Goal: Transaction & Acquisition: Purchase product/service

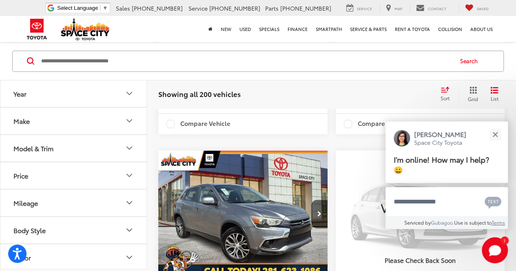
scroll to position [489, 0]
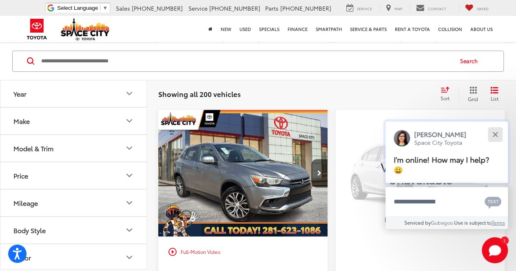
click at [493, 129] on button "Close" at bounding box center [495, 135] width 18 height 18
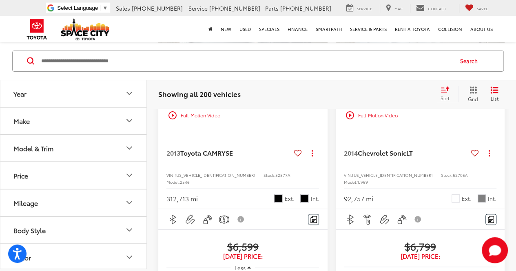
scroll to position [1550, 0]
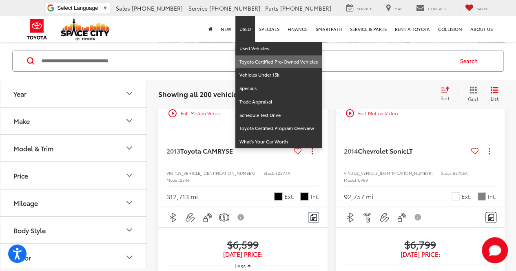
drag, startPoint x: 253, startPoint y: 32, endPoint x: 262, endPoint y: 61, distance: 30.2
click at [255, 42] on li "Used Used Vehicles Toyota Certified Pre-Owned Vehicles Vehicles Under 15k Speci…" at bounding box center [245, 29] width 20 height 26
click at [278, 58] on link "Toyota Certified Pre-Owned Vehicles" at bounding box center [278, 61] width 86 height 13
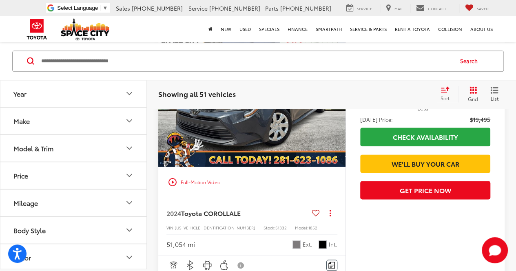
scroll to position [449, 0]
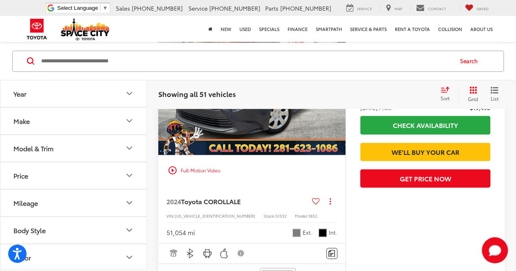
click at [132, 117] on icon "Make" at bounding box center [129, 121] width 10 height 10
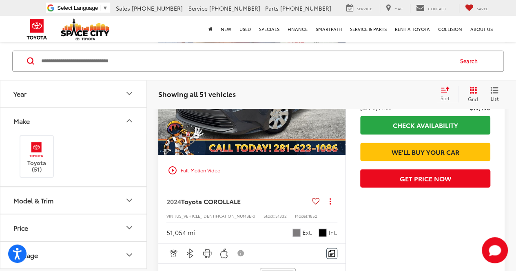
click at [128, 125] on icon "Make" at bounding box center [129, 121] width 10 height 10
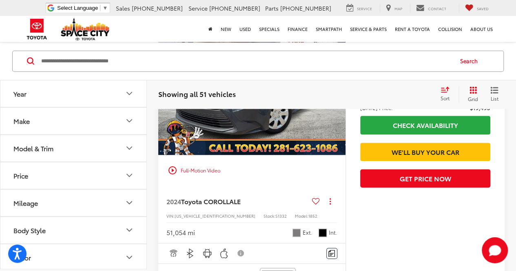
click at [131, 150] on icon "Model & Trim" at bounding box center [129, 148] width 10 height 10
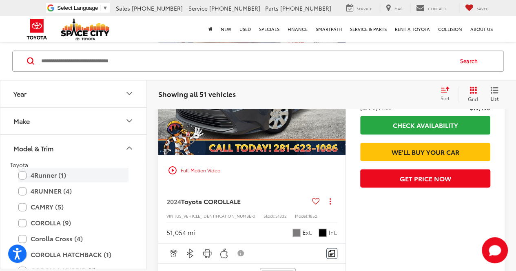
click at [20, 168] on label "4Runner (1)" at bounding box center [73, 175] width 110 height 14
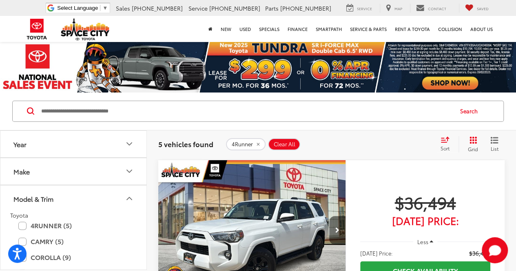
click at [332, 222] on button "Next image" at bounding box center [337, 230] width 16 height 29
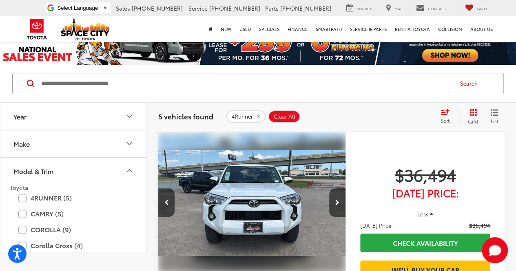
scroll to position [41, 0]
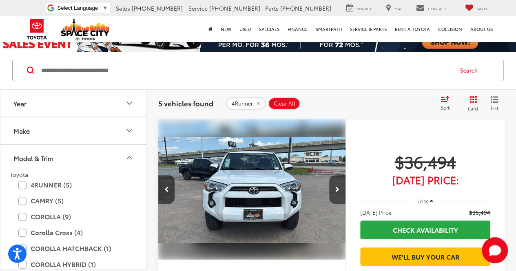
click at [339, 188] on icon "Next image" at bounding box center [337, 190] width 4 height 6
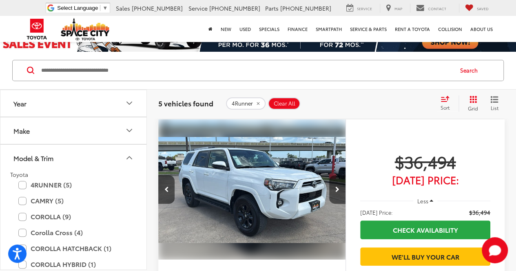
click at [339, 188] on icon "Next image" at bounding box center [337, 190] width 4 height 6
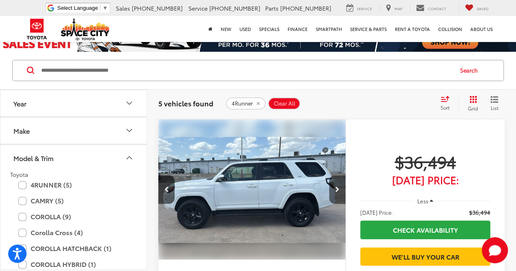
click at [339, 188] on icon "Next image" at bounding box center [337, 190] width 4 height 6
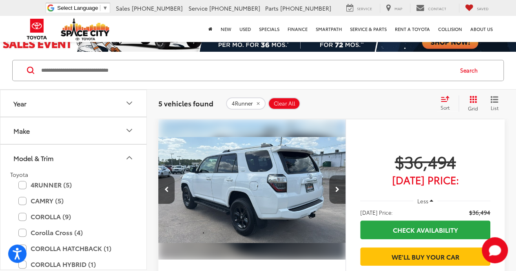
click at [339, 188] on icon "Next image" at bounding box center [337, 190] width 4 height 6
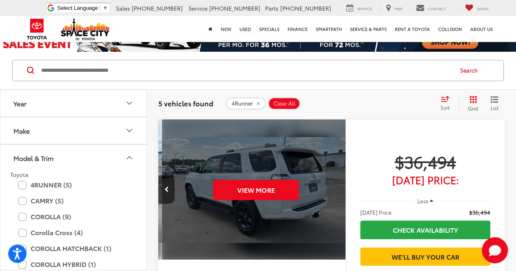
scroll to position [0, 941]
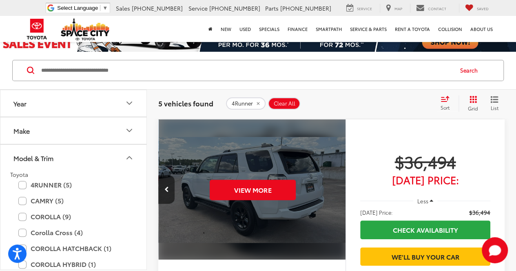
click at [338, 188] on div "View More" at bounding box center [253, 190] width 188 height 141
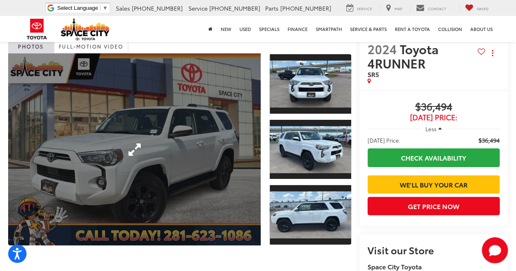
scroll to position [23, 0]
